Goal: Task Accomplishment & Management: Manage account settings

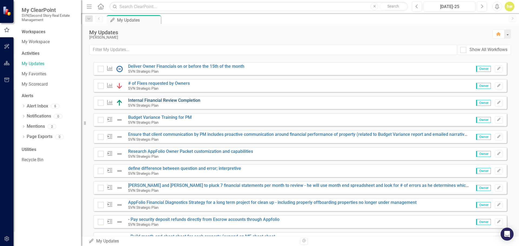
scroll to position [54, 0]
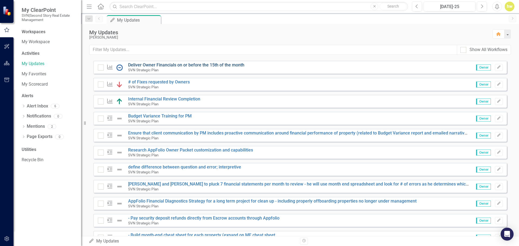
click at [163, 63] on link "Deliver Owner Financials on or before the 15th of the month" at bounding box center [186, 64] width 116 height 5
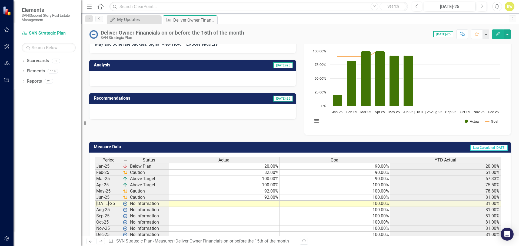
scroll to position [54, 0]
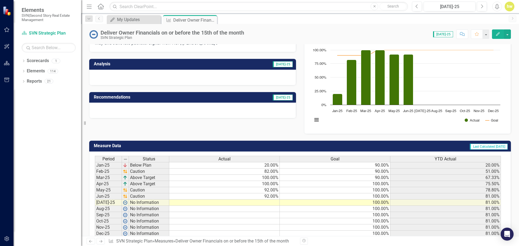
click at [158, 74] on div at bounding box center [192, 78] width 207 height 16
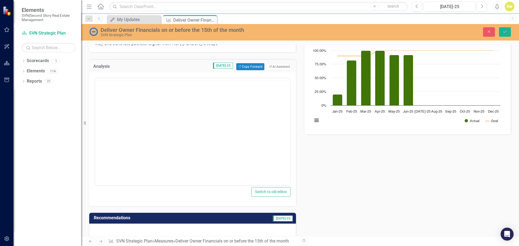
scroll to position [0, 0]
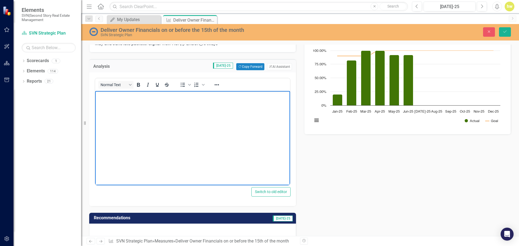
click at [192, 104] on body "Rich Text Area. Press ALT-0 for help." at bounding box center [192, 131] width 195 height 81
click at [140, 99] on body "As of [DATE]," at bounding box center [192, 131] width 195 height 81
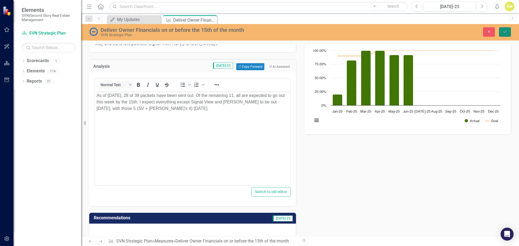
click at [505, 33] on icon "Save" at bounding box center [504, 32] width 5 height 4
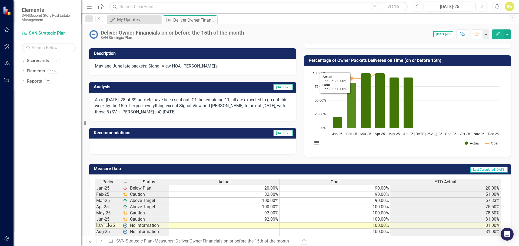
scroll to position [69, 0]
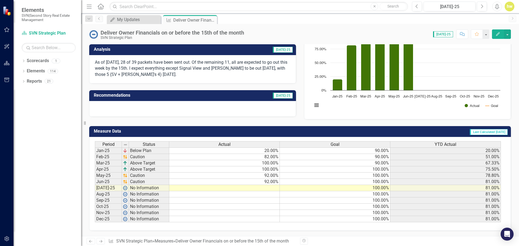
click at [271, 186] on td at bounding box center [224, 188] width 110 height 6
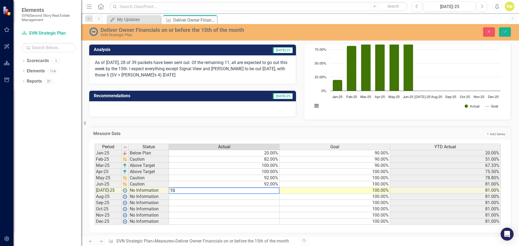
type textarea "100"
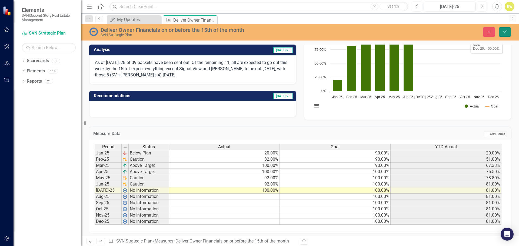
click at [506, 34] on button "Save" at bounding box center [505, 31] width 12 height 9
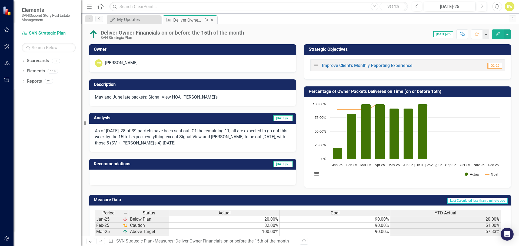
click at [213, 19] on icon "Close" at bounding box center [211, 20] width 5 height 4
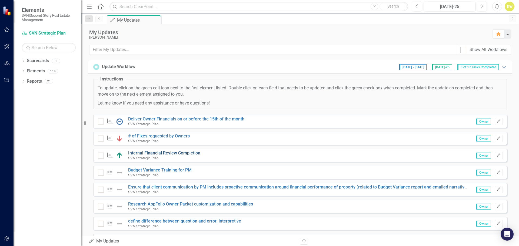
click at [169, 153] on link "Internal Financial Review Completion" at bounding box center [164, 152] width 72 height 5
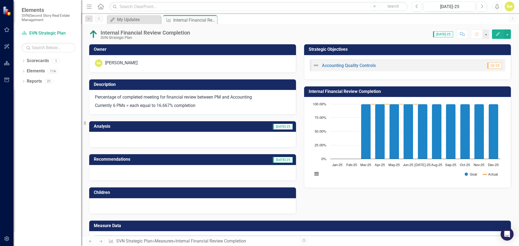
click at [180, 136] on div at bounding box center [192, 140] width 207 height 16
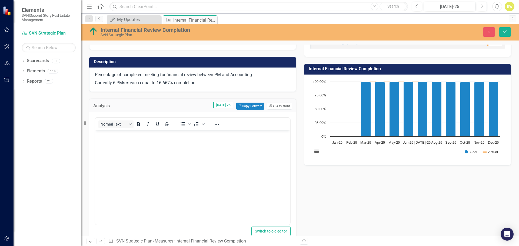
scroll to position [81, 0]
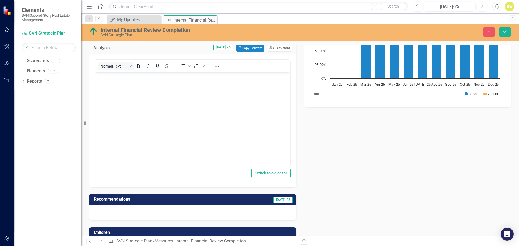
click at [133, 101] on body "Rich Text Area. Press ALT-0 for help." at bounding box center [192, 112] width 195 height 81
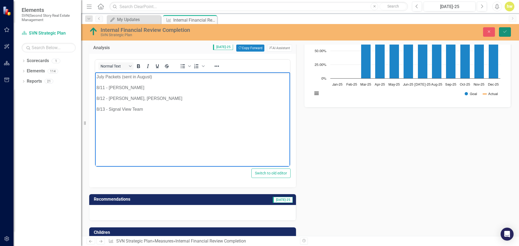
click at [503, 33] on icon "Save" at bounding box center [504, 32] width 5 height 4
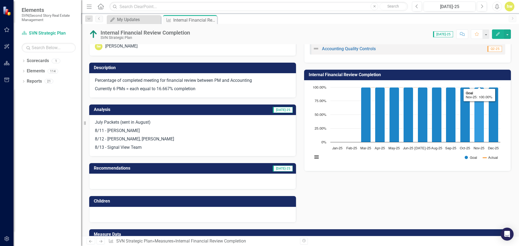
scroll to position [0, 0]
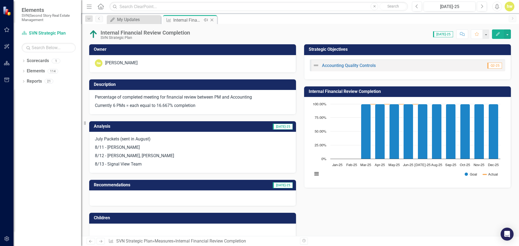
click at [212, 20] on icon "Close" at bounding box center [211, 20] width 5 height 4
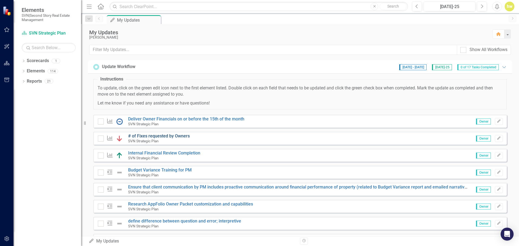
click at [172, 135] on link "# of Fixes requested by Owners" at bounding box center [159, 135] width 62 height 5
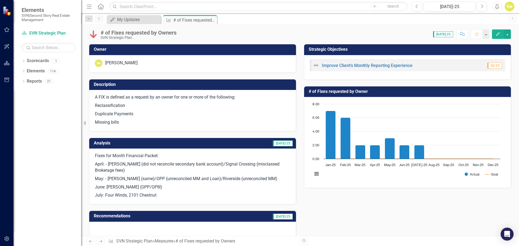
click at [217, 104] on p "Reclassification" at bounding box center [192, 106] width 195 height 8
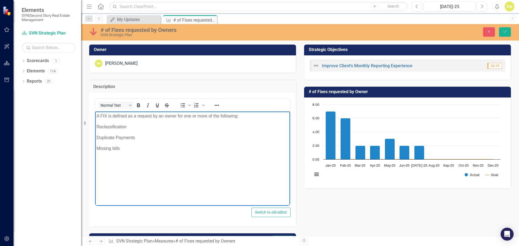
click at [98, 117] on p "A FIX is defined as a request by an owner for one or more of the following:" at bounding box center [192, 116] width 192 height 6
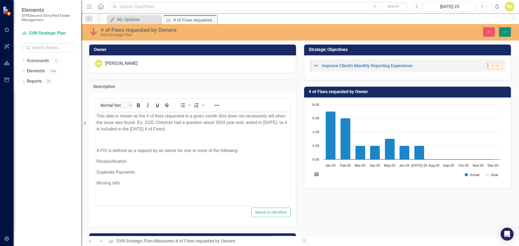
click at [502, 35] on button "Save" at bounding box center [505, 31] width 12 height 9
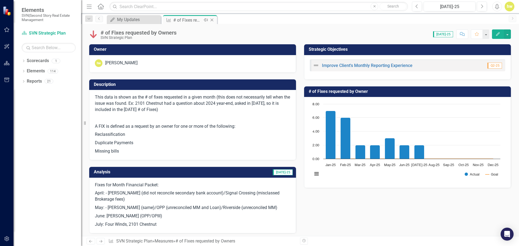
click at [212, 21] on icon "Close" at bounding box center [211, 20] width 5 height 4
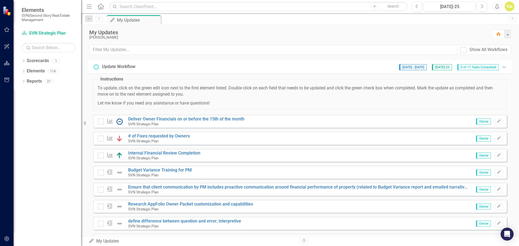
click at [197, 25] on div "My Updates [PERSON_NAME] Home" at bounding box center [300, 34] width 438 height 21
click at [301, 38] on div "[PERSON_NAME]" at bounding box center [288, 37] width 398 height 4
